Goal: Browse casually

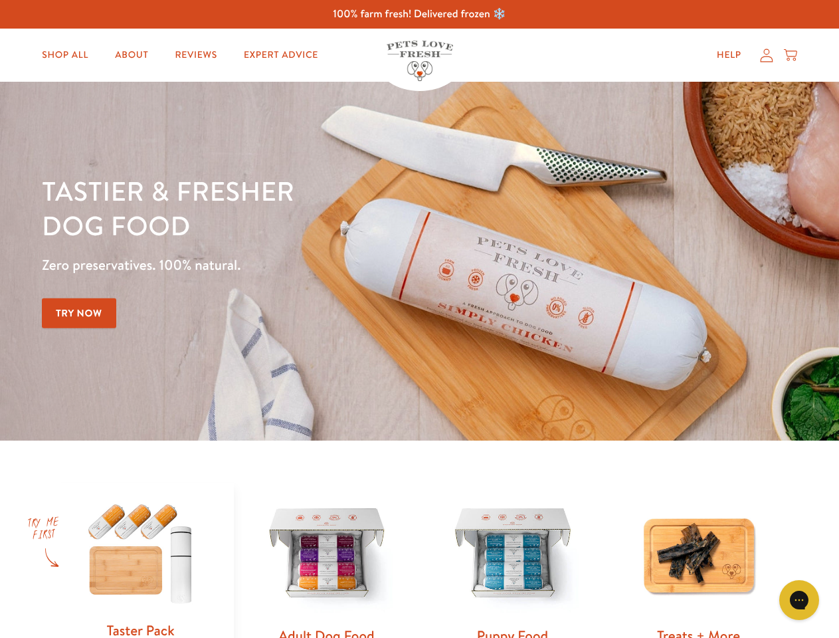
click at [419, 319] on div "Tastier & fresher dog food Zero preservatives. 100% natural. Try Now" at bounding box center [294, 260] width 504 height 175
click at [800, 600] on icon "Gorgias live chat" at bounding box center [799, 600] width 13 height 13
